Goal: Task Accomplishment & Management: Complete application form

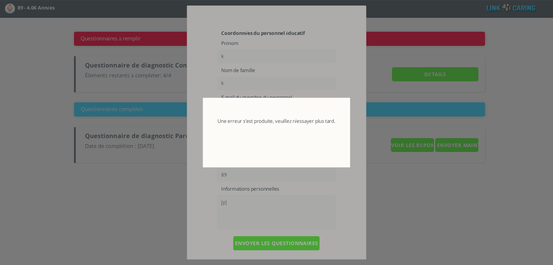
click at [207, 103] on span "button" at bounding box center [207, 102] width 5 height 5
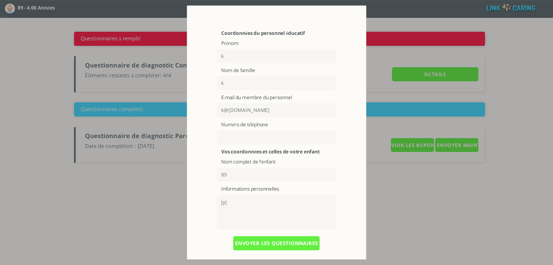
click at [190, 12] on span "button" at bounding box center [191, 9] width 5 height 5
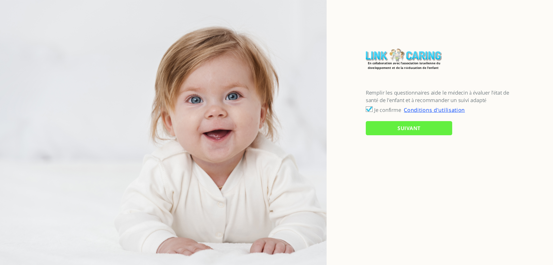
checkbox input "true"
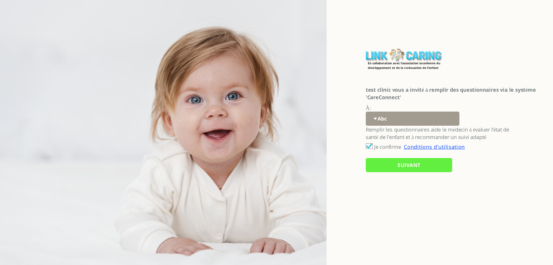
click at [427, 125] on select "Abc 77 yoyo large koko abc 107 ggy oo;o; ytyt7t t7t7 lala 4.8 1234 99 100 9898 …" at bounding box center [413, 119] width 94 height 14
select select "5SG783R6tq5YuEazohT53w%3D%3D"
click at [366, 112] on select "Abc 77 yoyo large koko abc 107 ggy oo;o; ytyt7t t7t7 lala 4.8 1234 99 100 9898 …" at bounding box center [413, 119] width 94 height 14
click at [397, 166] on input "SUIVANT" at bounding box center [409, 165] width 86 height 14
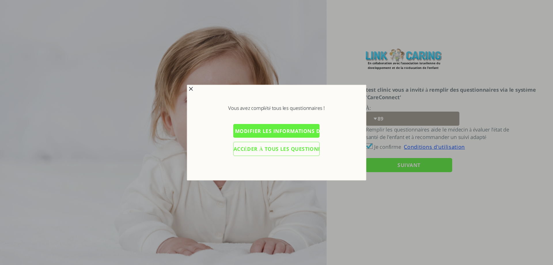
click at [256, 129] on input "Modifier les informations du personnel éducatif" at bounding box center [276, 131] width 86 height 14
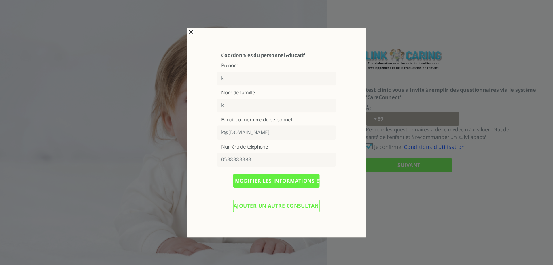
click at [268, 206] on input "Ajouter un autre consultant externe" at bounding box center [276, 206] width 86 height 14
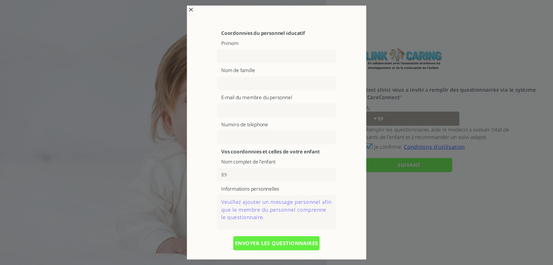
click at [250, 54] on input "text" at bounding box center [276, 56] width 119 height 14
type input "מצוין"
click at [244, 80] on input "text" at bounding box center [276, 83] width 119 height 14
type input "op"
click at [229, 113] on input "text" at bounding box center [276, 110] width 119 height 14
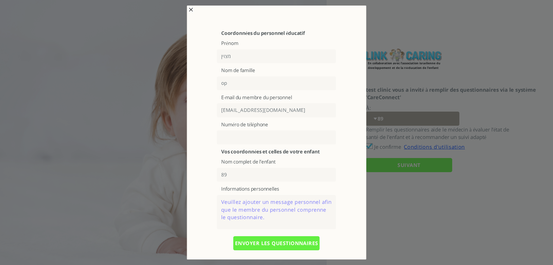
type input "[EMAIL_ADDRESS][DOMAIN_NAME]"
click at [244, 138] on input "text" at bounding box center [276, 137] width 119 height 14
type input "0583253633"
click at [253, 208] on textarea at bounding box center [276, 212] width 119 height 34
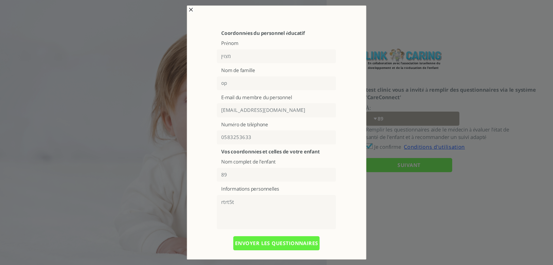
type textarea "rtrt5t"
click at [257, 242] on input "ENVOYER LES QUESTIONNAIRES" at bounding box center [276, 243] width 86 height 14
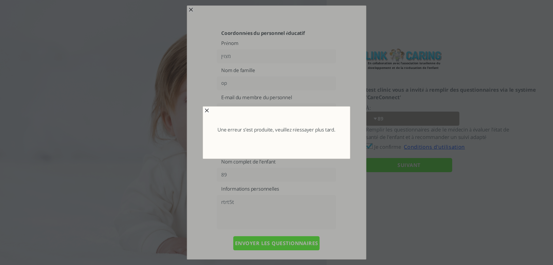
click at [319, 127] on p "Une erreur s’est produite, veuillez réessayer plus tard." at bounding box center [277, 130] width 118 height 6
click at [285, 141] on div "Une erreur s’est produite, veuillez réessayer plus tard." at bounding box center [276, 130] width 145 height 45
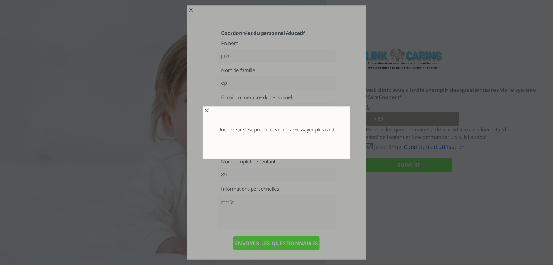
click at [297, 131] on p "Une erreur s’est produite, veuillez réessayer plus tard." at bounding box center [277, 130] width 118 height 6
